Goal: Task Accomplishment & Management: Manage account settings

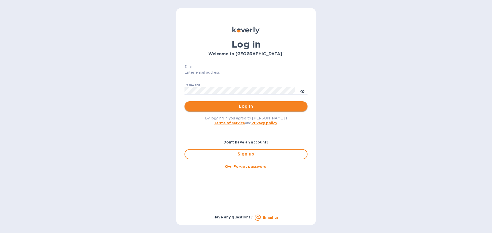
type input "[PERSON_NAME][EMAIL_ADDRESS][DOMAIN_NAME]"
click at [253, 108] on span "Log in" at bounding box center [246, 106] width 115 height 6
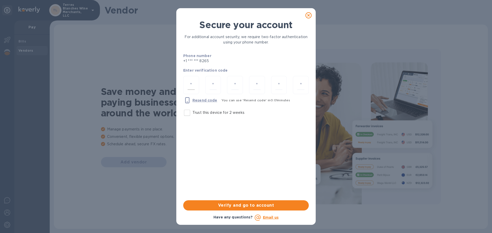
click at [193, 84] on input "number" at bounding box center [191, 84] width 7 height 9
type input "2"
type input "4"
type input "0"
type input "9"
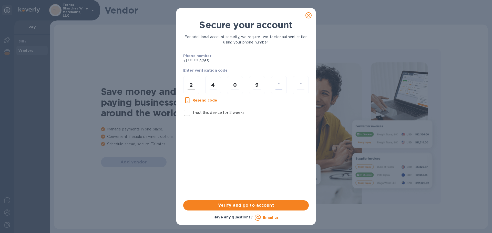
type input "7"
type input "2"
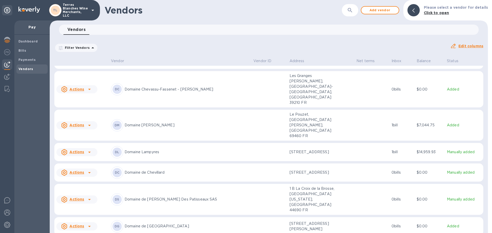
scroll to position [77, 0]
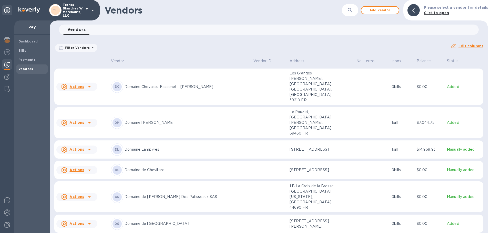
click at [147, 221] on p "Domaine de la Goguette" at bounding box center [187, 223] width 125 height 5
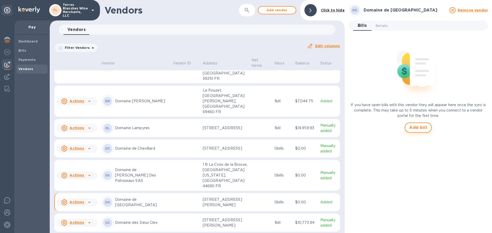
click at [422, 128] on span "Add bill" at bounding box center [418, 128] width 18 height 6
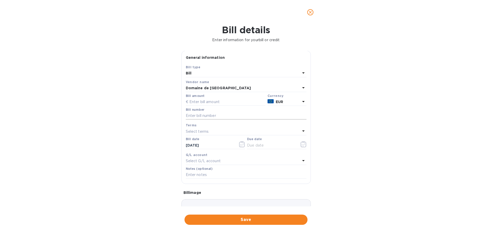
scroll to position [0, 0]
click at [206, 101] on input "text" at bounding box center [226, 103] width 80 height 8
type input "11,424"
click at [206, 117] on input "text" at bounding box center [246, 116] width 121 height 8
type input "25-08-249"
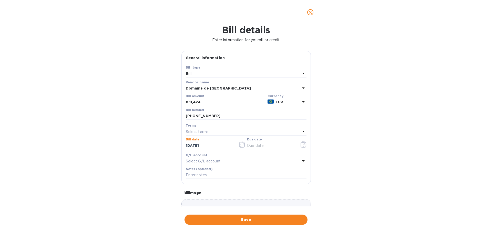
click at [212, 147] on input "08/16/2025" at bounding box center [210, 146] width 48 height 8
click at [239, 147] on icon "button" at bounding box center [242, 145] width 6 height 6
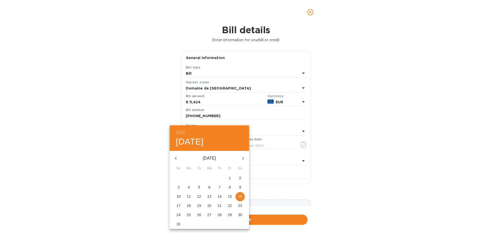
click at [220, 189] on p "7" at bounding box center [220, 187] width 2 height 5
type input "08/07/2025"
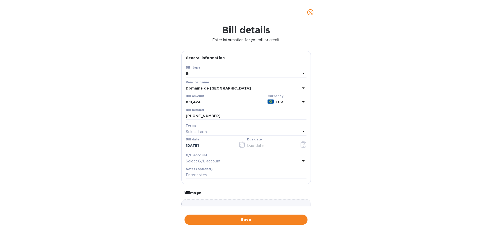
click at [210, 132] on div "Select terms" at bounding box center [243, 131] width 115 height 7
click at [202, 169] on p "NET 60" at bounding box center [244, 170] width 108 height 5
type input "10/06/2025"
click at [158, 149] on div "Bill details Enter information for your bill or credit General information Save…" at bounding box center [246, 129] width 492 height 209
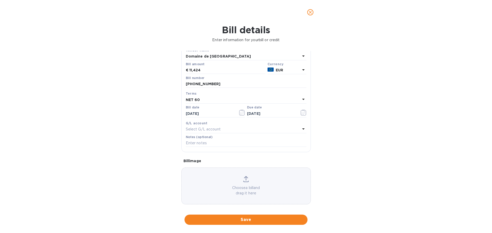
scroll to position [36, 0]
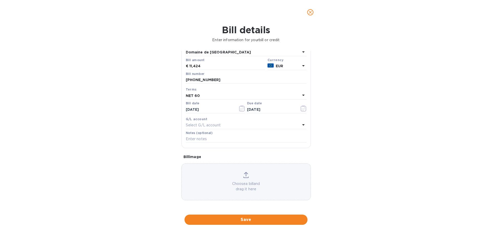
click at [235, 220] on span "Save" at bounding box center [246, 220] width 115 height 6
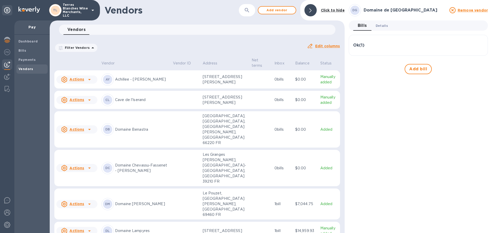
click at [382, 24] on span "Details 0" at bounding box center [382, 25] width 12 height 5
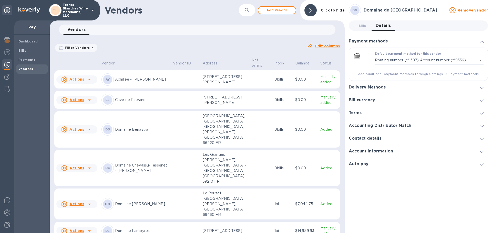
click at [401, 163] on div "Auto pay" at bounding box center [418, 164] width 139 height 13
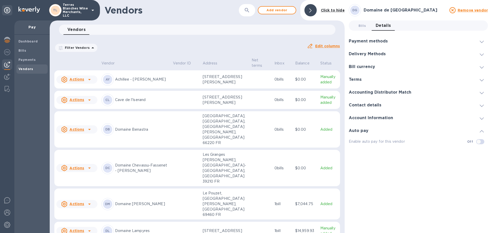
click at [388, 117] on h3 "Account Information" at bounding box center [371, 118] width 44 height 5
click at [383, 57] on div "Delivery Methods" at bounding box center [418, 54] width 139 height 13
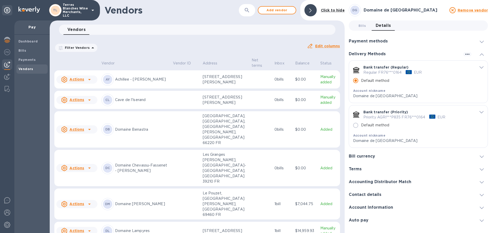
click at [412, 118] on p "Priority AGRI***P835 FR76***0164" at bounding box center [394, 117] width 62 height 5
click at [481, 112] on icon "default-method" at bounding box center [481, 112] width 4 height 2
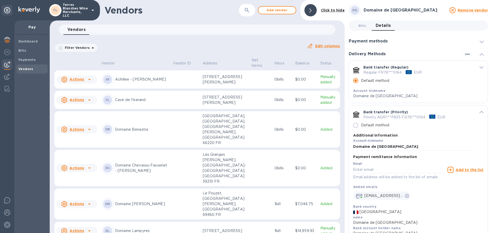
click at [481, 112] on icon "default-method" at bounding box center [481, 112] width 4 height 2
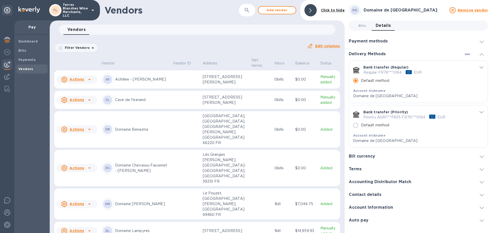
click at [481, 112] on icon "default-method" at bounding box center [481, 112] width 4 height 2
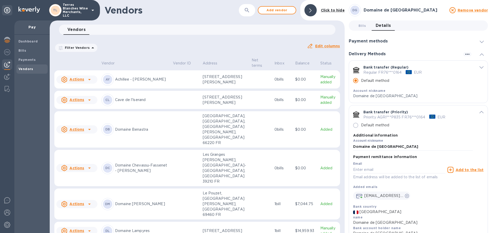
click at [480, 68] on icon "default-method" at bounding box center [481, 67] width 4 height 2
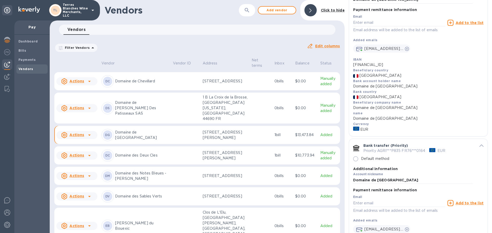
scroll to position [179, 0]
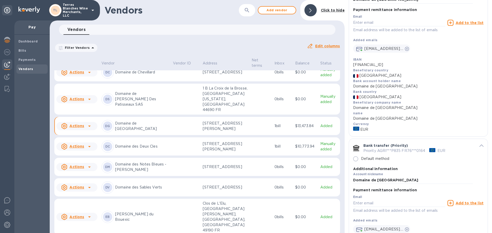
click at [121, 149] on p "Domaine des Deux Cles" at bounding box center [142, 146] width 54 height 5
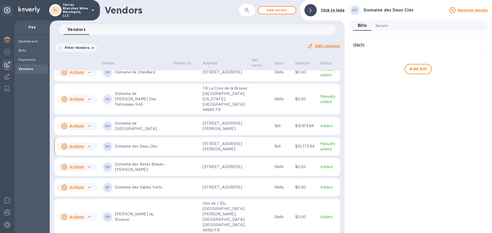
click at [382, 24] on span "Details 0" at bounding box center [382, 25] width 12 height 5
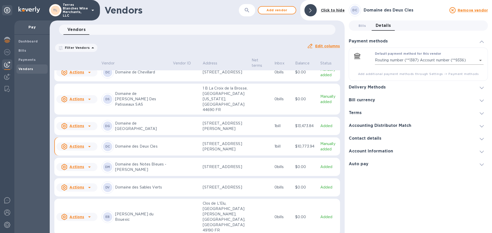
click at [480, 61] on body "TL Terres Blanches Wine Merchants, LLC Pay Dashboard Bills Payments Vendors Ven…" at bounding box center [246, 116] width 492 height 233
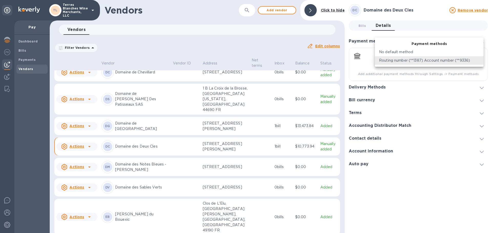
click at [402, 202] on div at bounding box center [246, 116] width 492 height 233
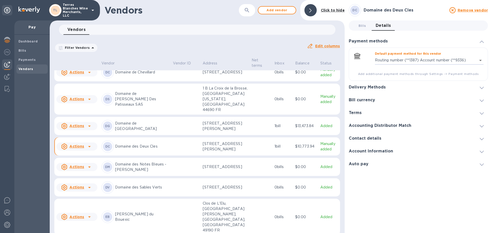
click at [386, 89] on div "Delivery Methods" at bounding box center [369, 87] width 41 height 5
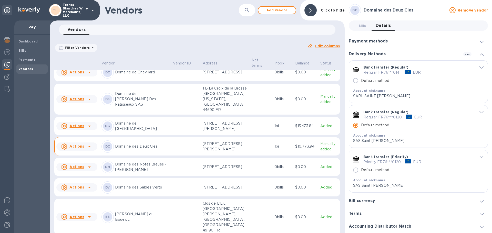
click at [479, 113] on icon "default-method" at bounding box center [481, 112] width 4 height 2
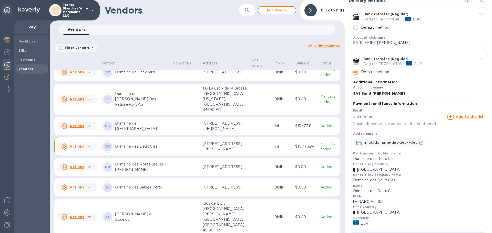
scroll to position [51, 0]
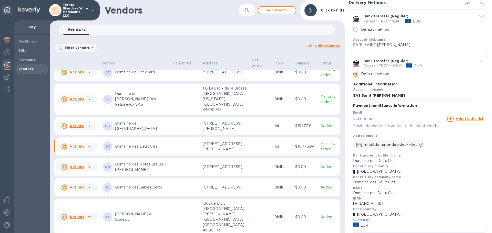
click at [480, 17] on icon "default-method" at bounding box center [481, 16] width 4 height 2
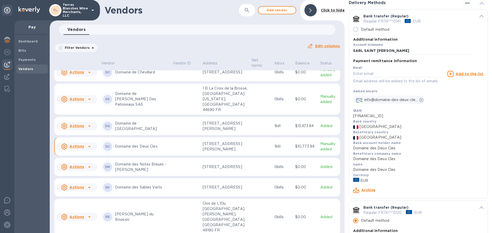
click at [363, 191] on link "Archive" at bounding box center [368, 190] width 14 height 4
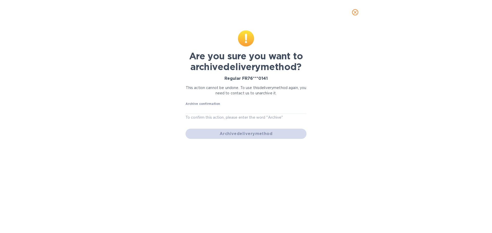
click at [252, 136] on div "Archive delivery method" at bounding box center [245, 134] width 125 height 14
click at [205, 107] on input "text" at bounding box center [245, 110] width 121 height 8
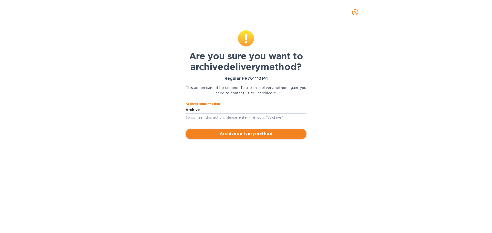
type input "Archive"
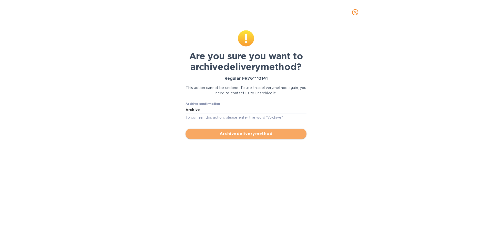
click at [241, 133] on span "Archive delivery method" at bounding box center [246, 134] width 113 height 6
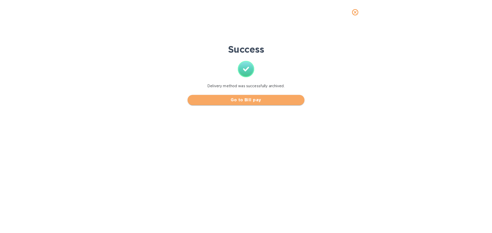
click at [218, 100] on span "Go to Bill pay" at bounding box center [246, 100] width 109 height 6
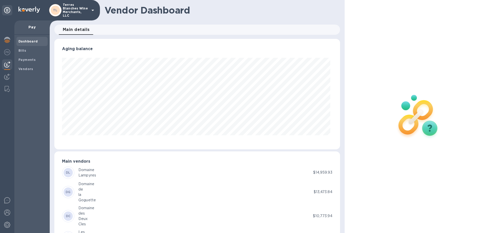
scroll to position [111, 283]
click at [26, 70] on b "Vendors" at bounding box center [25, 69] width 15 height 4
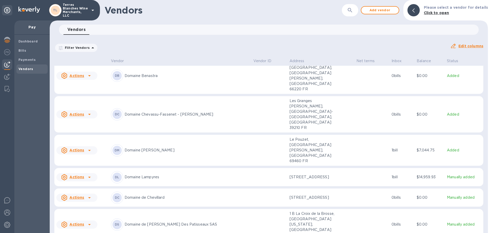
scroll to position [51, 0]
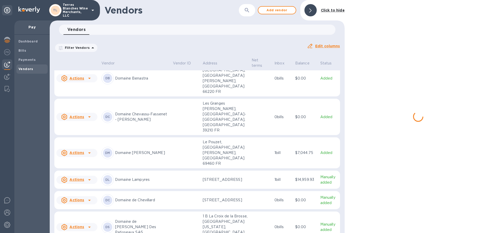
scroll to position [61, 0]
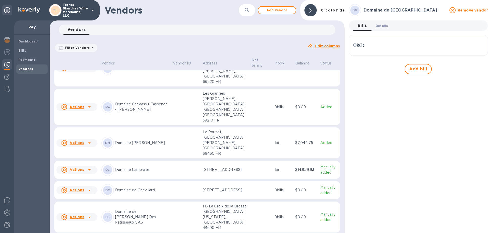
click at [385, 26] on span "Details 0" at bounding box center [382, 25] width 12 height 5
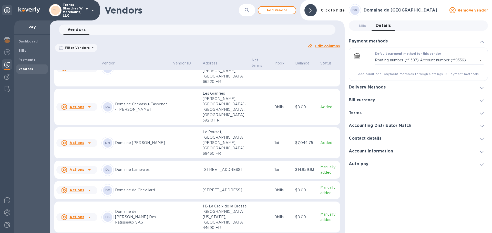
click at [384, 89] on h3 "Delivery Methods" at bounding box center [367, 87] width 37 height 5
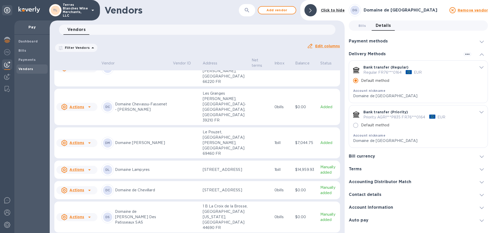
click at [482, 69] on span "default-method" at bounding box center [481, 67] width 4 height 5
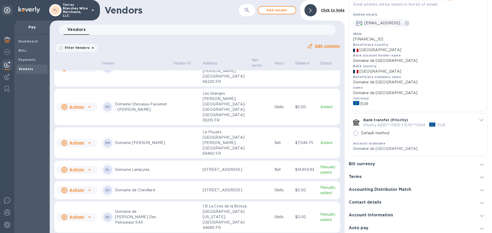
scroll to position [130, 0]
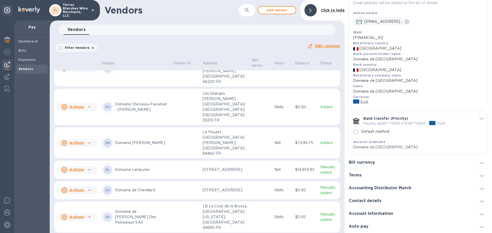
click at [379, 215] on h3 "Account Information" at bounding box center [371, 214] width 44 height 5
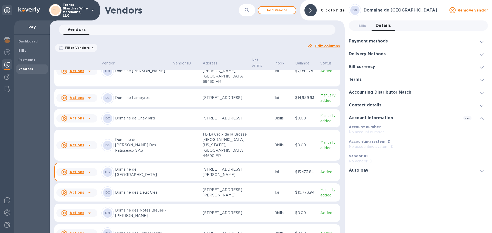
scroll to position [138, 0]
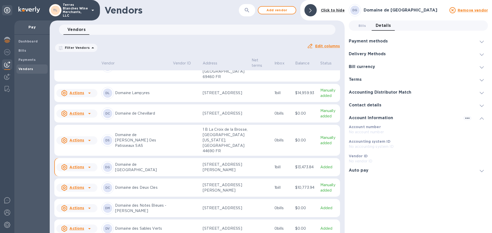
click at [90, 171] on icon at bounding box center [89, 167] width 6 height 6
click at [85, 198] on h3 "Vendor actions" at bounding box center [81, 198] width 51 height 5
click at [368, 11] on h3 "Domaine de la Goguette" at bounding box center [405, 10] width 83 height 5
click at [146, 173] on p "Domaine de la Goguette" at bounding box center [142, 167] width 54 height 11
click at [145, 173] on p "Domaine de la Goguette" at bounding box center [142, 167] width 54 height 11
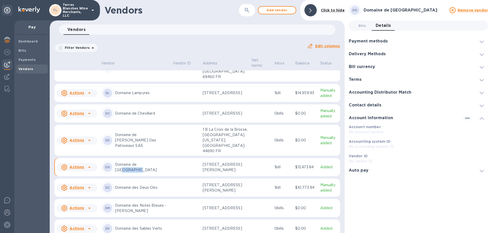
click at [145, 173] on p "Domaine de la Goguette" at bounding box center [142, 167] width 54 height 11
click at [393, 42] on div "Payment methods" at bounding box center [418, 41] width 139 height 13
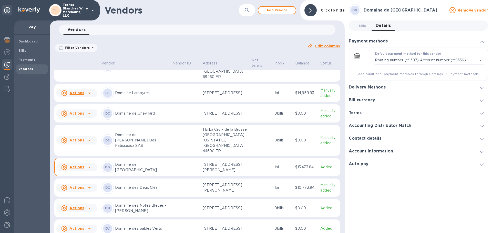
click at [380, 90] on h3 "Delivery Methods" at bounding box center [367, 87] width 37 height 5
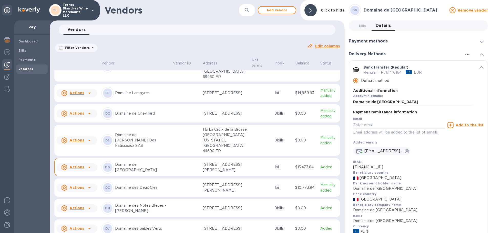
click at [463, 53] on button "button" at bounding box center [467, 54] width 8 height 4
click at [470, 64] on p "Add new" at bounding box center [473, 64] width 17 height 5
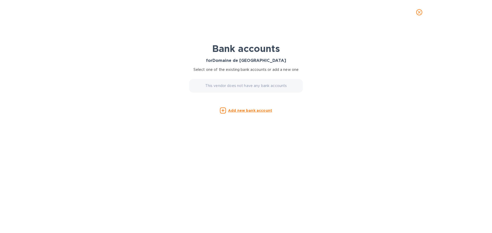
click at [231, 84] on p "This vendor does not have any bank accounts" at bounding box center [246, 85] width 82 height 5
click at [225, 89] on div "This vendor does not have any bank accounts" at bounding box center [246, 86] width 114 height 14
click at [244, 85] on p "This vendor does not have any bank accounts" at bounding box center [246, 85] width 82 height 5
click at [421, 14] on icon "close" at bounding box center [419, 12] width 5 height 5
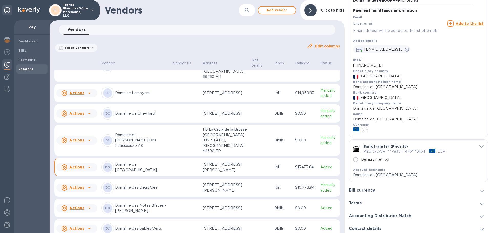
scroll to position [102, 0]
click at [479, 147] on icon "default-method" at bounding box center [481, 146] width 4 height 2
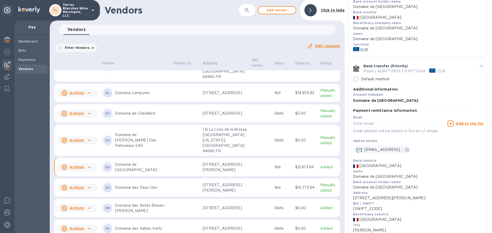
scroll to position [257, 0]
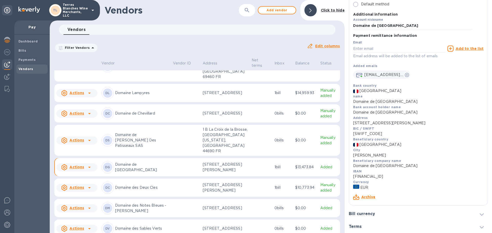
click at [370, 198] on link "Archive" at bounding box center [368, 197] width 14 height 4
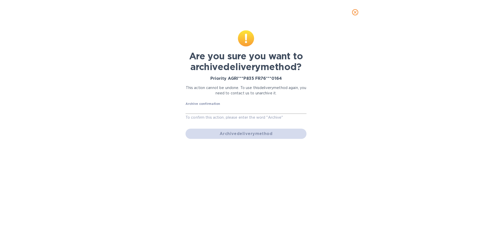
click at [236, 111] on input "text" at bounding box center [245, 110] width 121 height 8
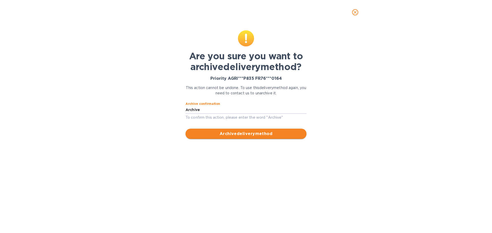
type input "Archive"
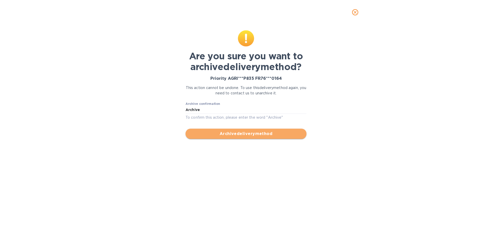
click at [255, 135] on span "Archive delivery method" at bounding box center [246, 134] width 113 height 6
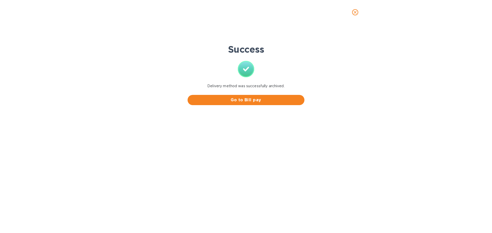
scroll to position [106, 0]
click at [235, 96] on button "Go to Bill pay" at bounding box center [246, 100] width 117 height 10
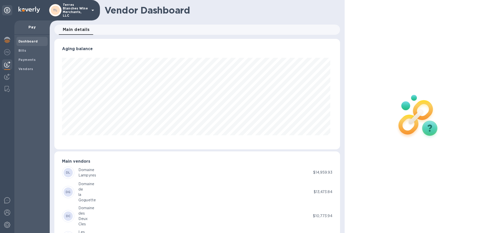
scroll to position [111, 283]
click at [28, 68] on b "Vendors" at bounding box center [25, 69] width 15 height 4
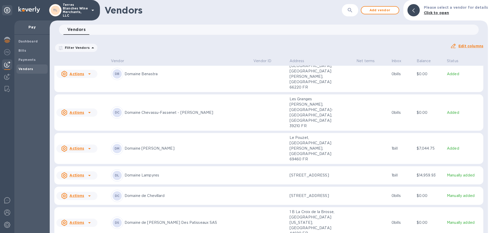
scroll to position [51, 0]
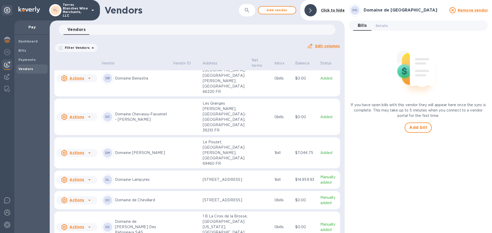
scroll to position [61, 0]
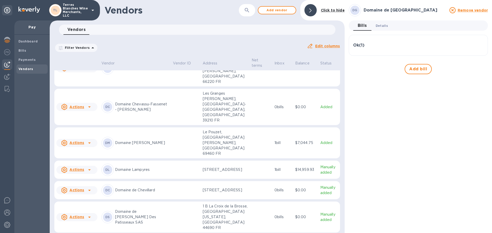
click at [379, 23] on span "Details 0" at bounding box center [382, 25] width 12 height 5
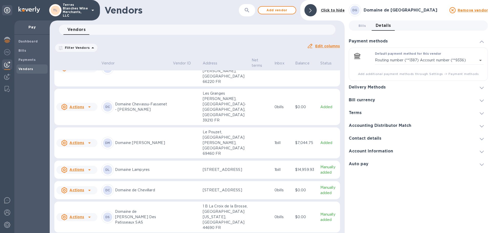
click at [370, 90] on h3 "Delivery Methods" at bounding box center [367, 87] width 37 height 5
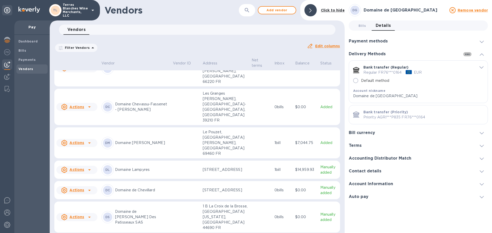
click at [468, 55] on icon "button" at bounding box center [467, 54] width 6 height 6
click at [470, 64] on p "Add new" at bounding box center [473, 64] width 17 height 5
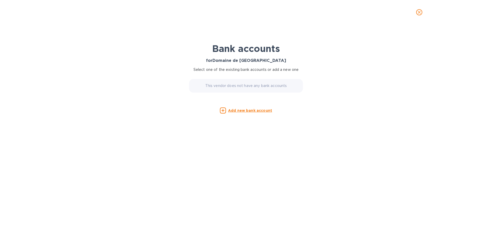
click at [245, 90] on div "This vendor does not have any bank accounts" at bounding box center [246, 86] width 114 height 14
click at [247, 84] on p "This vendor does not have any bank accounts" at bounding box center [246, 85] width 82 height 5
click at [249, 111] on u "Add new bank account" at bounding box center [250, 111] width 44 height 4
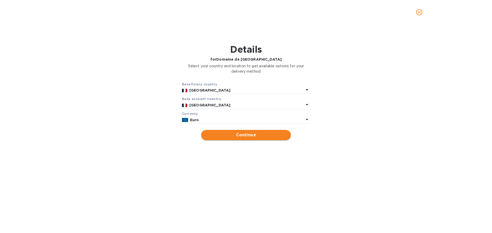
click at [262, 133] on span "Continue" at bounding box center [245, 135] width 81 height 6
type input "Domaine de la Goguette"
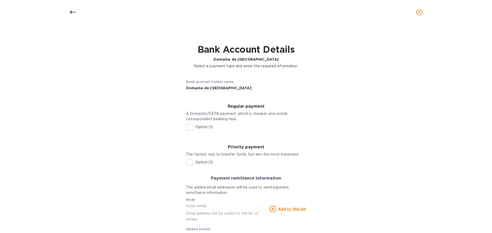
click at [189, 164] on input "Option (1)" at bounding box center [189, 162] width 11 height 11
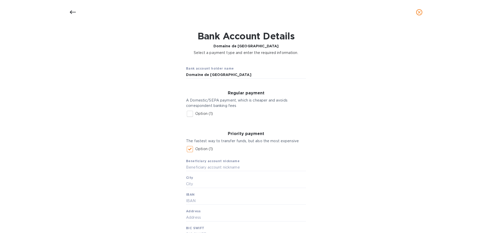
scroll to position [26, 0]
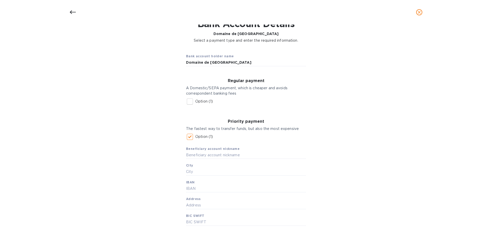
click at [190, 137] on input "Option (1)" at bounding box center [189, 137] width 11 height 11
checkbox input "false"
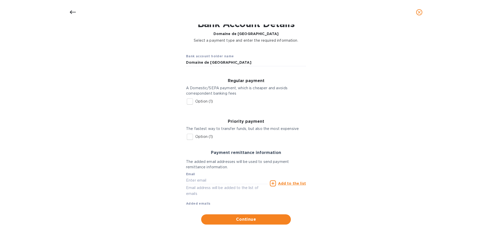
click at [190, 101] on input "Option (1)" at bounding box center [189, 101] width 11 height 11
checkbox input "true"
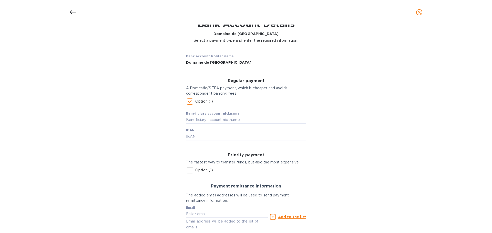
drag, startPoint x: 213, startPoint y: 120, endPoint x: 236, endPoint y: 115, distance: 23.7
click at [213, 120] on input "text" at bounding box center [246, 120] width 120 height 8
type input "Domaine de la Goguette"
click at [211, 136] on input "text" at bounding box center [246, 137] width 120 height 8
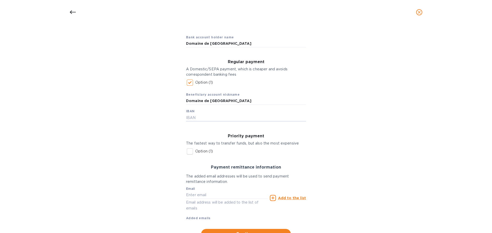
scroll to position [67, 0]
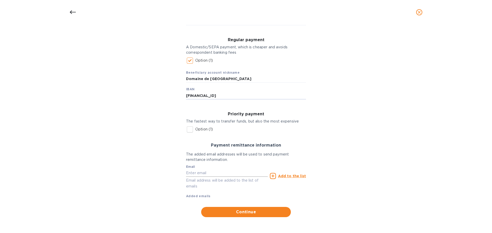
type input "FR7613506100008518811028816"
click at [206, 173] on input "text" at bounding box center [227, 173] width 82 height 8
click at [195, 170] on input "text" at bounding box center [227, 173] width 82 height 8
paste input "domaine.julienmary@gmail.com"
type input "domaine.julienmary@gmail.com"
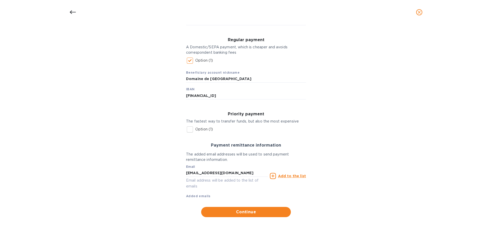
click at [274, 177] on icon at bounding box center [273, 176] width 6 height 6
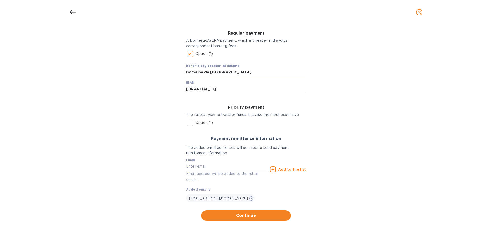
scroll to position [77, 0]
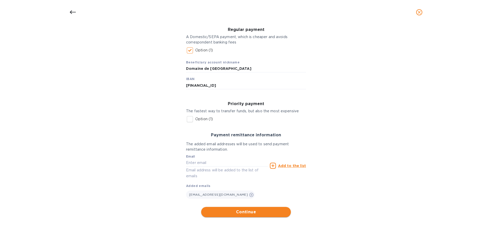
click at [255, 212] on span "Continue" at bounding box center [245, 212] width 81 height 6
click at [234, 69] on input "Domaine de la Goguette" at bounding box center [246, 69] width 120 height 8
type input "Domaine de la Goguette 08.16.2025"
click at [245, 211] on span "Continue" at bounding box center [245, 212] width 81 height 6
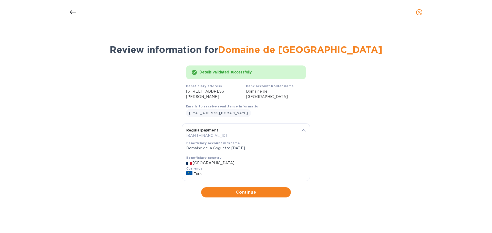
scroll to position [0, 0]
click at [248, 192] on span "Continue" at bounding box center [245, 193] width 81 height 6
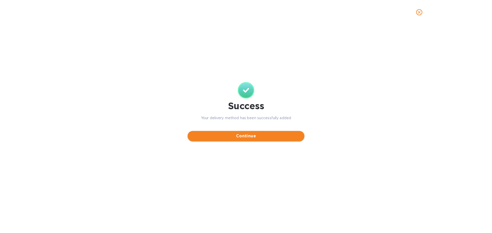
click at [240, 137] on span "Continue" at bounding box center [246, 136] width 109 height 6
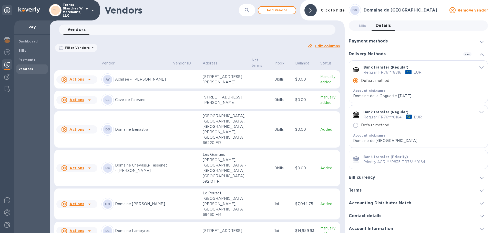
click at [393, 116] on p "Regular FR76***0164" at bounding box center [382, 117] width 38 height 5
click at [480, 112] on span "default-method" at bounding box center [481, 112] width 4 height 5
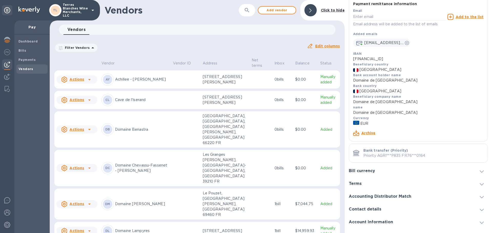
scroll to position [154, 0]
click at [366, 133] on link "Archive" at bounding box center [368, 133] width 14 height 4
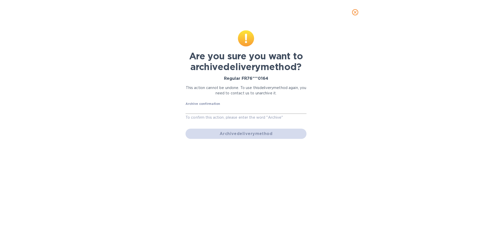
click at [238, 113] on input "text" at bounding box center [245, 110] width 121 height 8
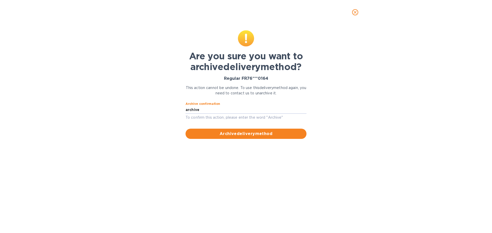
type input "archive"
click at [259, 134] on span "Archive delivery method" at bounding box center [246, 134] width 113 height 6
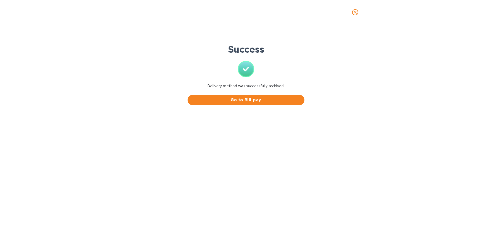
scroll to position [0, 0]
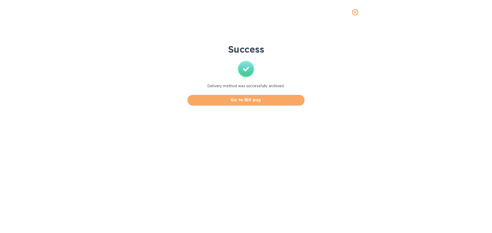
click at [229, 101] on span "Go to Bill pay" at bounding box center [246, 100] width 109 height 6
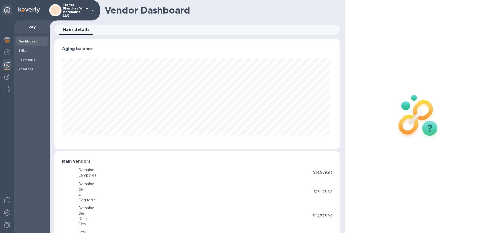
scroll to position [111, 283]
click at [25, 50] on b "Bills" at bounding box center [22, 51] width 8 height 4
